Goal: Task Accomplishment & Management: Use online tool/utility

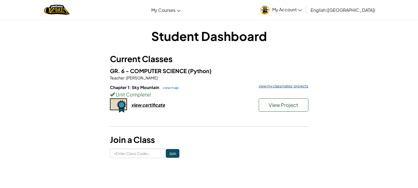
click at [273, 87] on link "view my classmates' projects" at bounding box center [282, 87] width 52 height 4
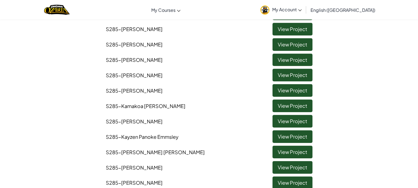
scroll to position [150, 0]
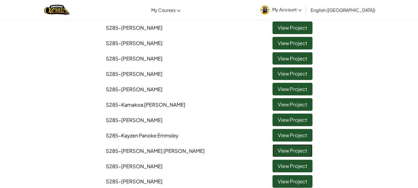
click at [295, 150] on link "View Project" at bounding box center [293, 151] width 40 height 13
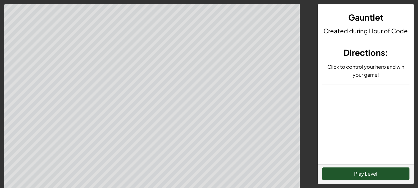
click at [343, 169] on button "Play Level" at bounding box center [365, 174] width 87 height 13
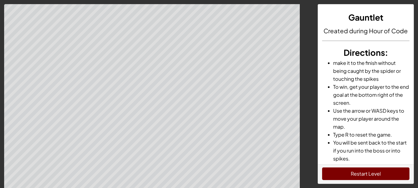
click at [333, 180] on div "Restart Level" at bounding box center [366, 174] width 96 height 19
click at [332, 177] on button "Restart Level" at bounding box center [365, 174] width 87 height 13
